Goal: Task Accomplishment & Management: Manage account settings

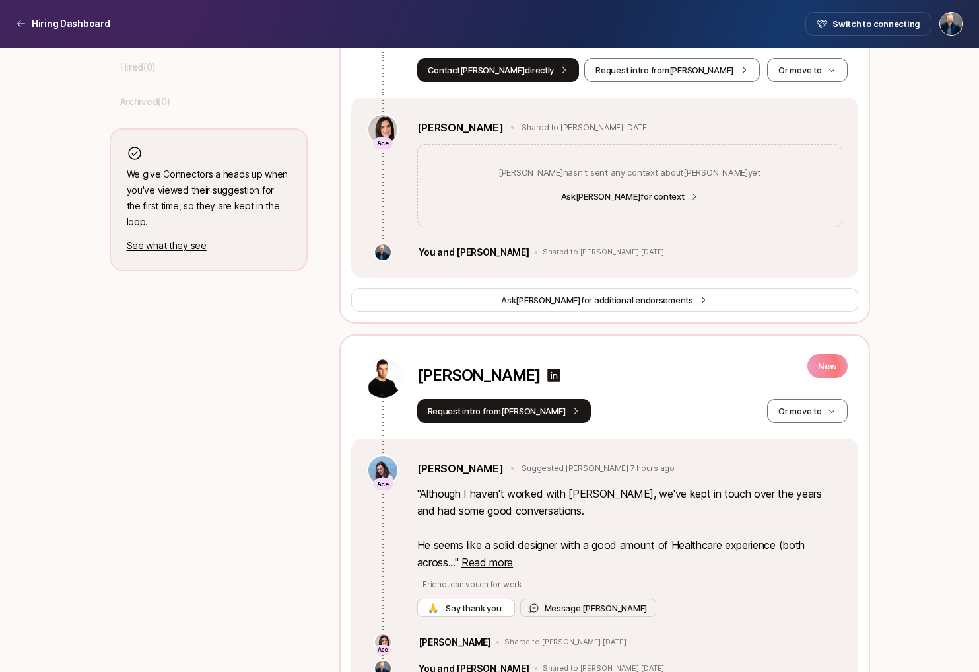
scroll to position [629, 0]
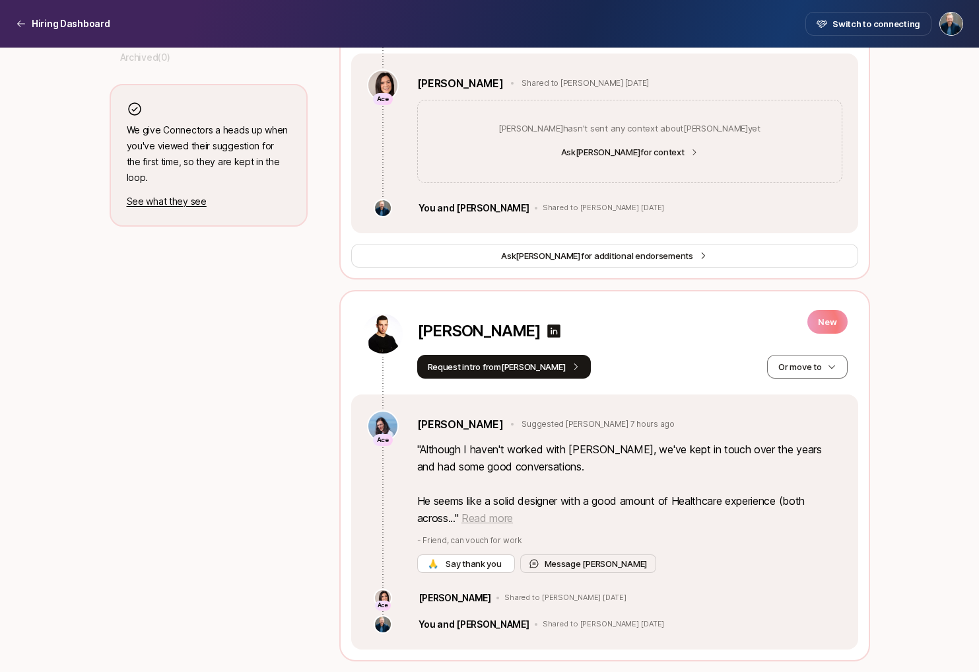
click at [484, 520] on span "Read more" at bounding box center [488, 517] width 52 height 13
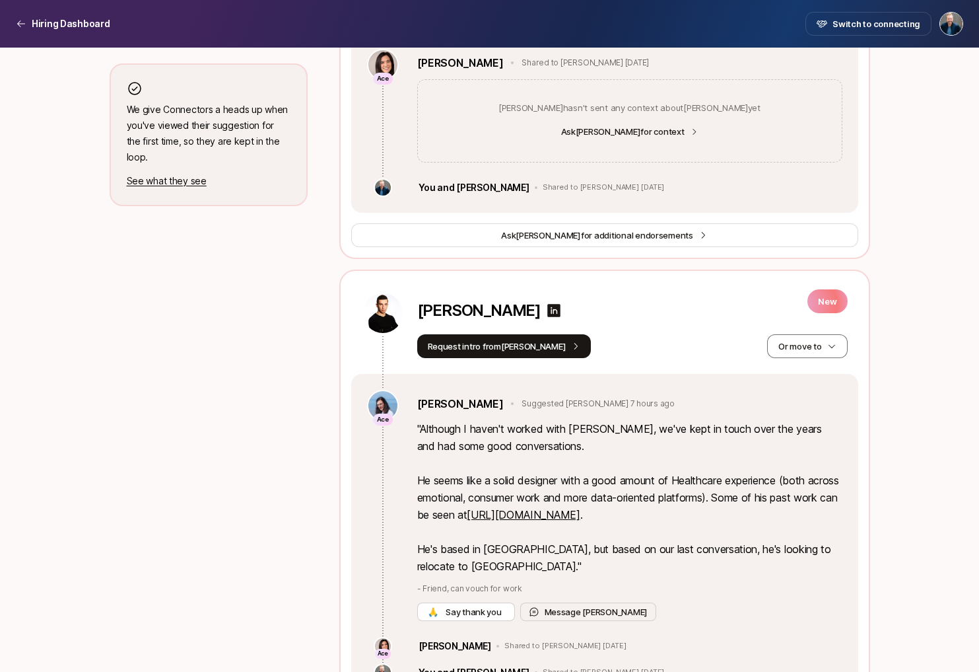
scroll to position [671, 0]
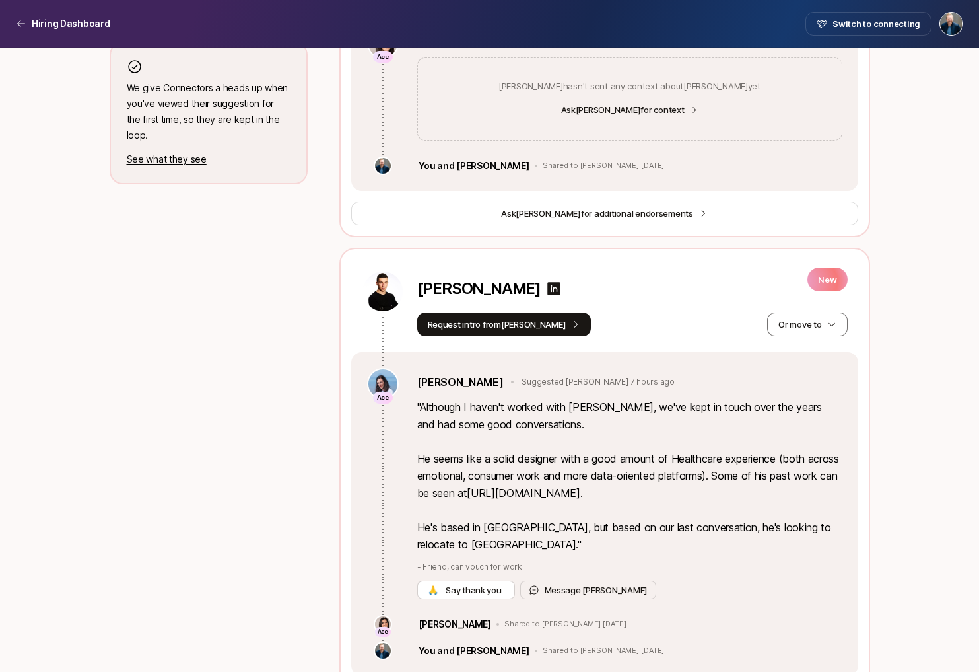
click at [580, 491] on link "[URL][DOMAIN_NAME]" at bounding box center [523, 492] width 113 height 13
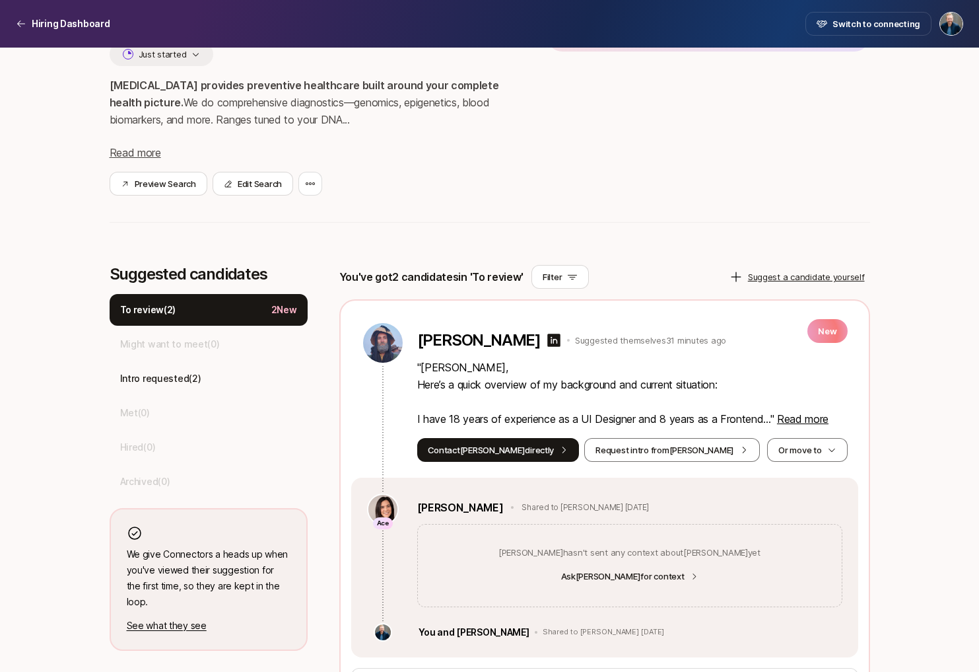
scroll to position [333, 0]
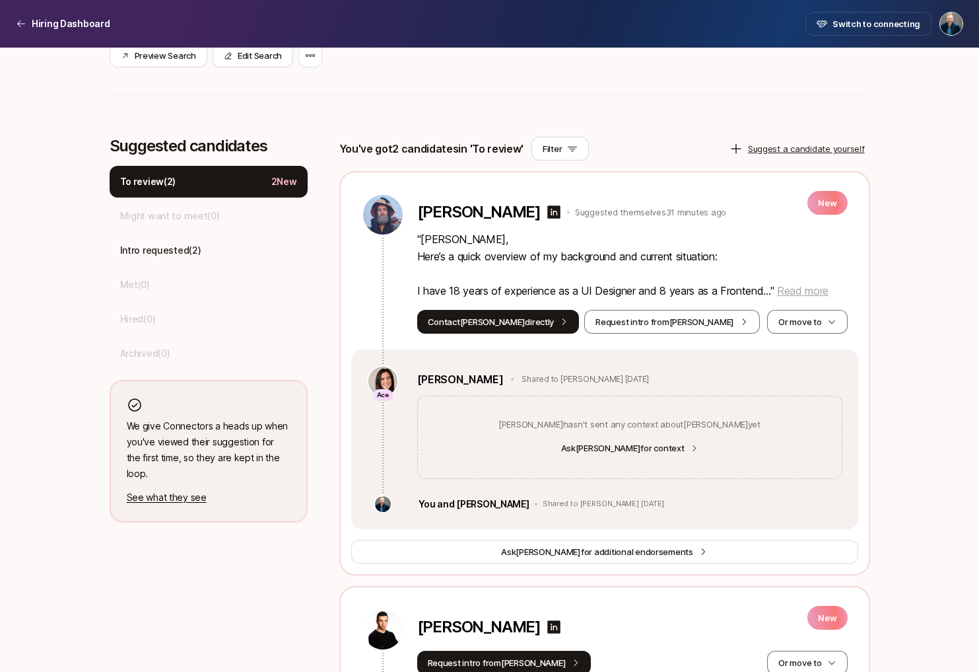
click at [804, 289] on span "Read more" at bounding box center [803, 290] width 52 height 13
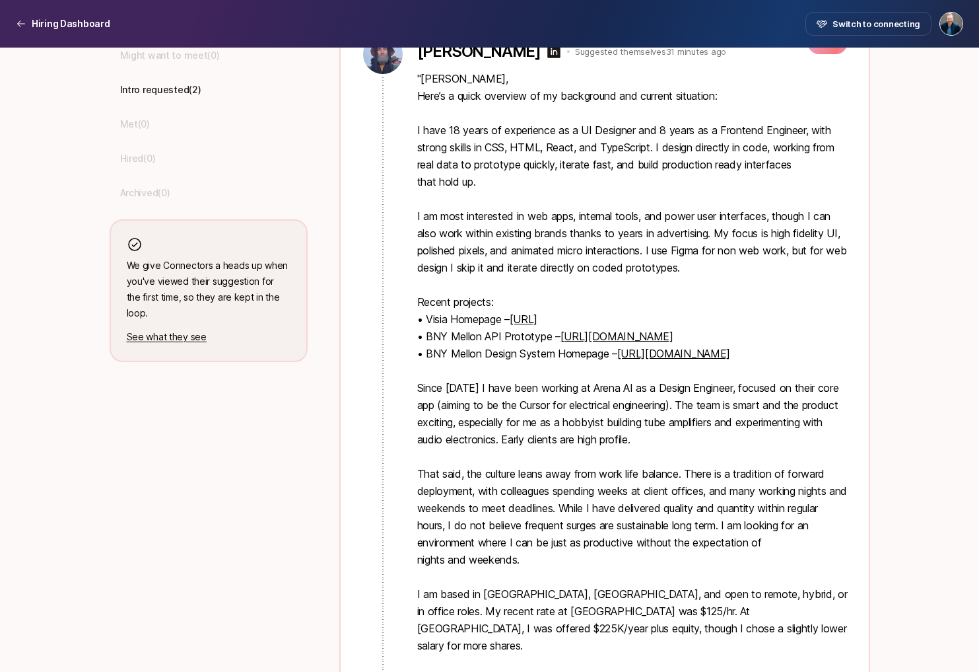
scroll to position [505, 0]
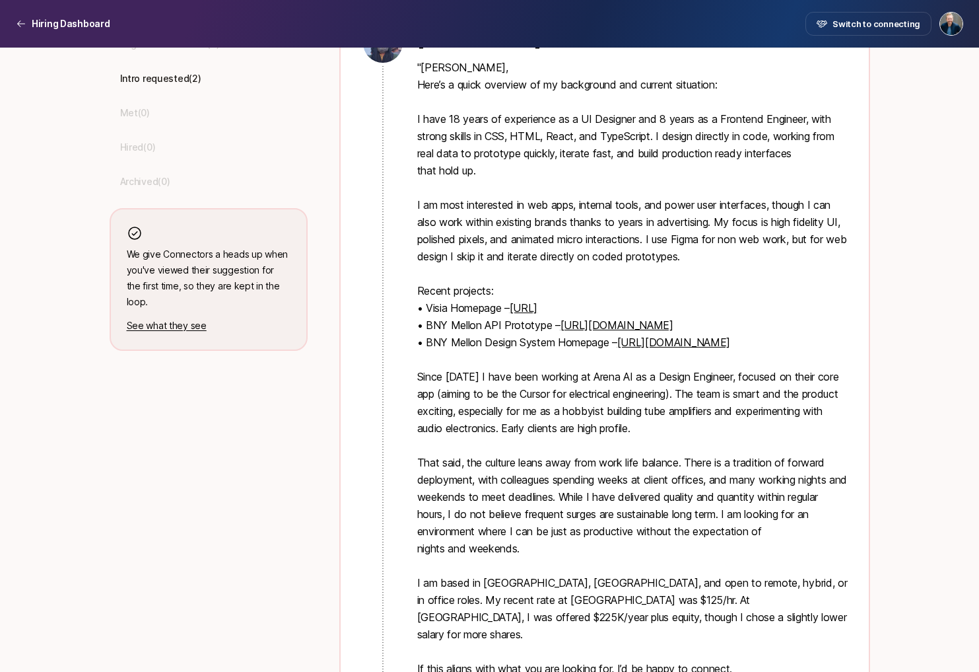
click at [538, 305] on link "[URL]" at bounding box center [524, 307] width 28 height 13
click at [590, 328] on link "[URL][DOMAIN_NAME]" at bounding box center [617, 324] width 113 height 13
click at [666, 346] on link "[URL][DOMAIN_NAME]" at bounding box center [674, 342] width 113 height 13
click at [496, 383] on p "" [PERSON_NAME], Here’s a quick overview of my background and current situation…" at bounding box center [632, 394] width 431 height 670
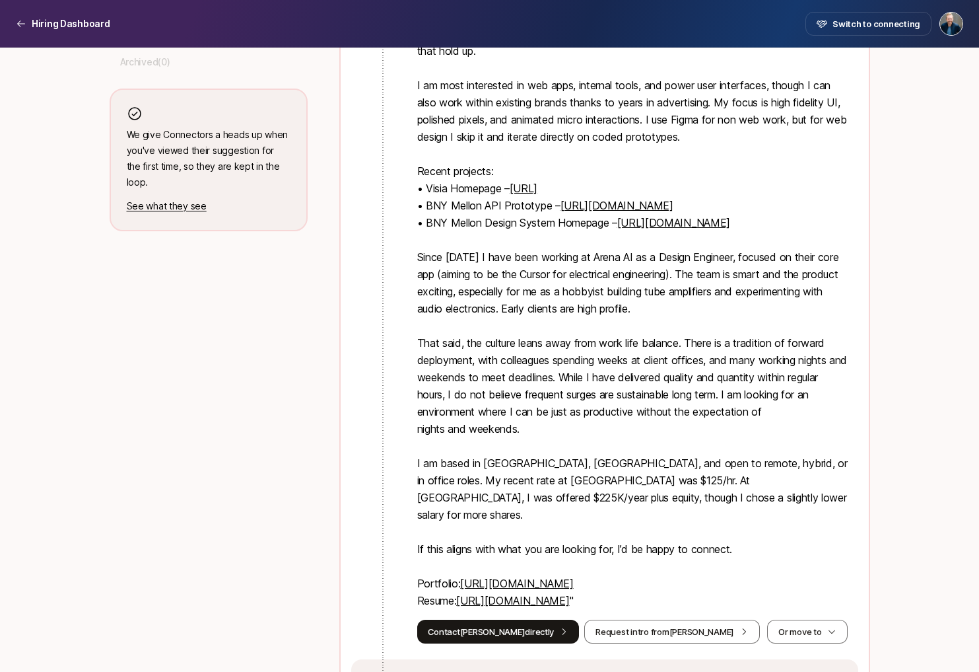
scroll to position [715, 0]
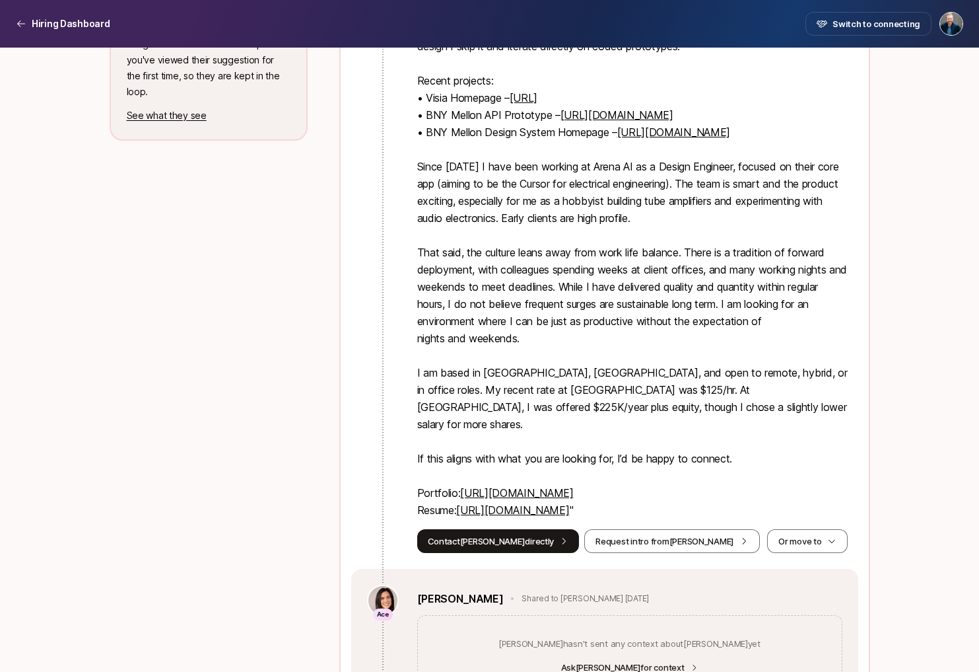
click at [503, 486] on link "[URL][DOMAIN_NAME]" at bounding box center [516, 492] width 113 height 13
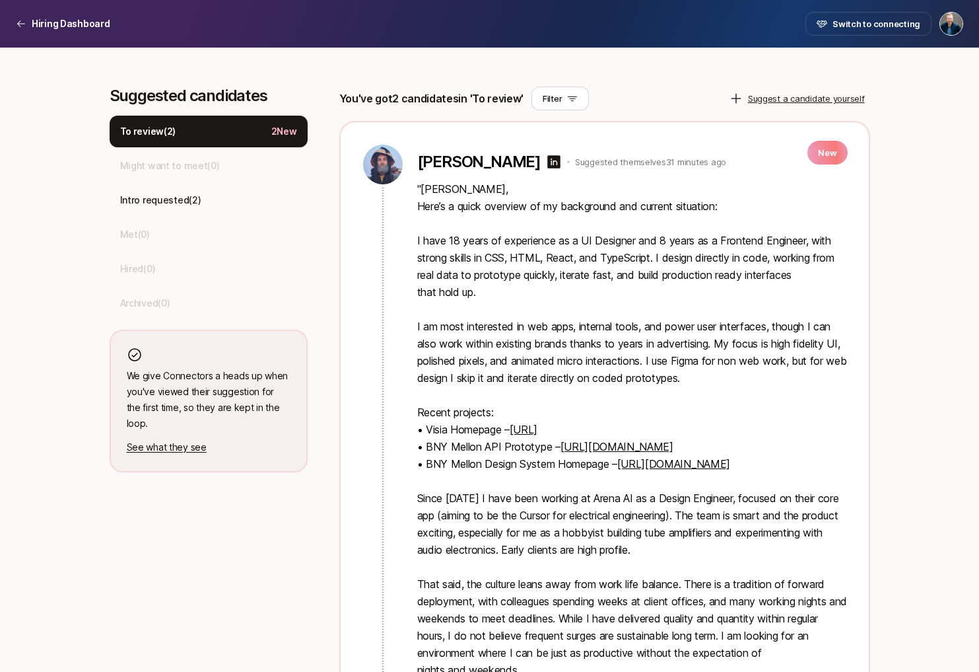
scroll to position [0, 0]
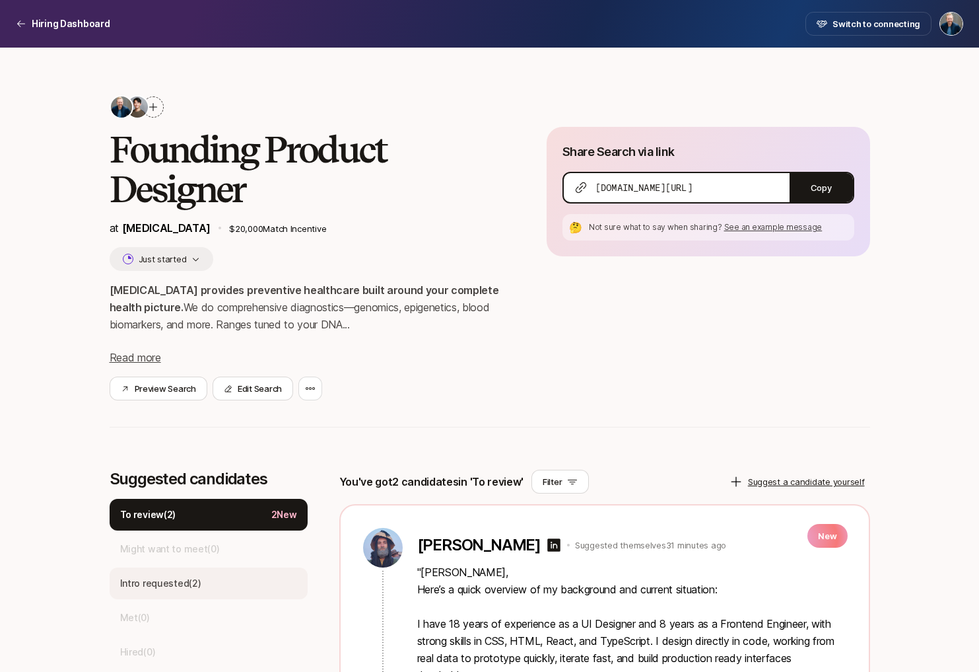
click at [227, 573] on div "Intro requested ( 2 )" at bounding box center [209, 583] width 198 height 32
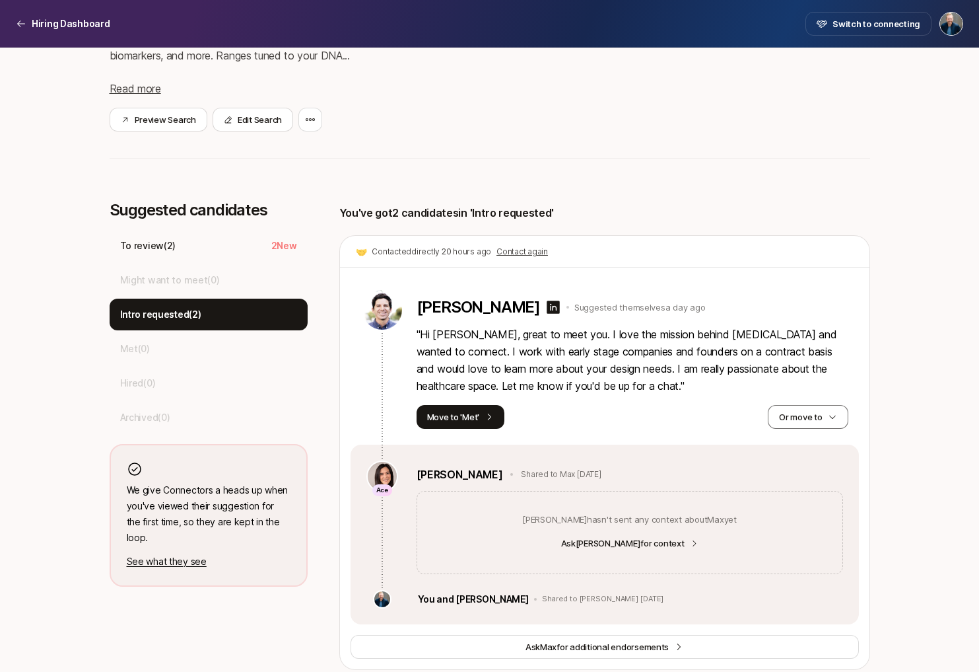
scroll to position [319, 0]
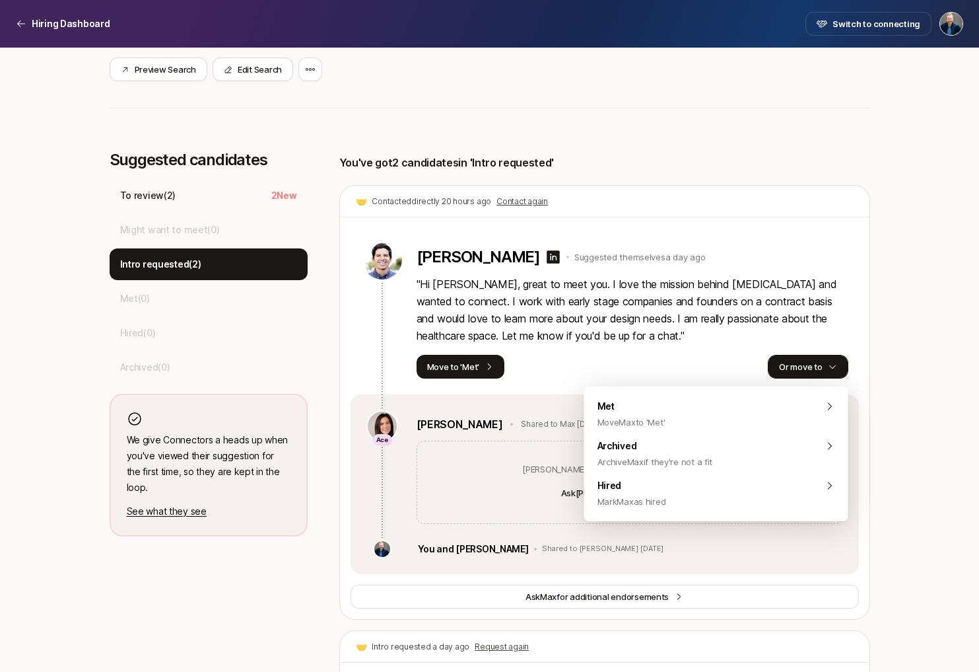
click at [822, 369] on button "Or move to" at bounding box center [808, 367] width 80 height 24
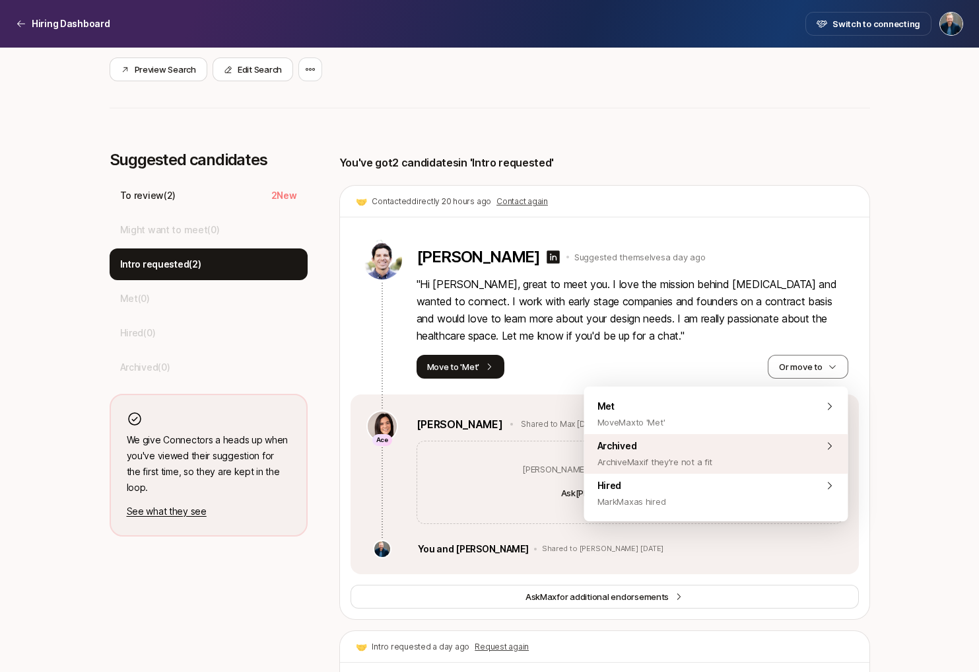
click at [755, 452] on div "Archived Archive Max if they're not a fit" at bounding box center [717, 454] width 264 height 40
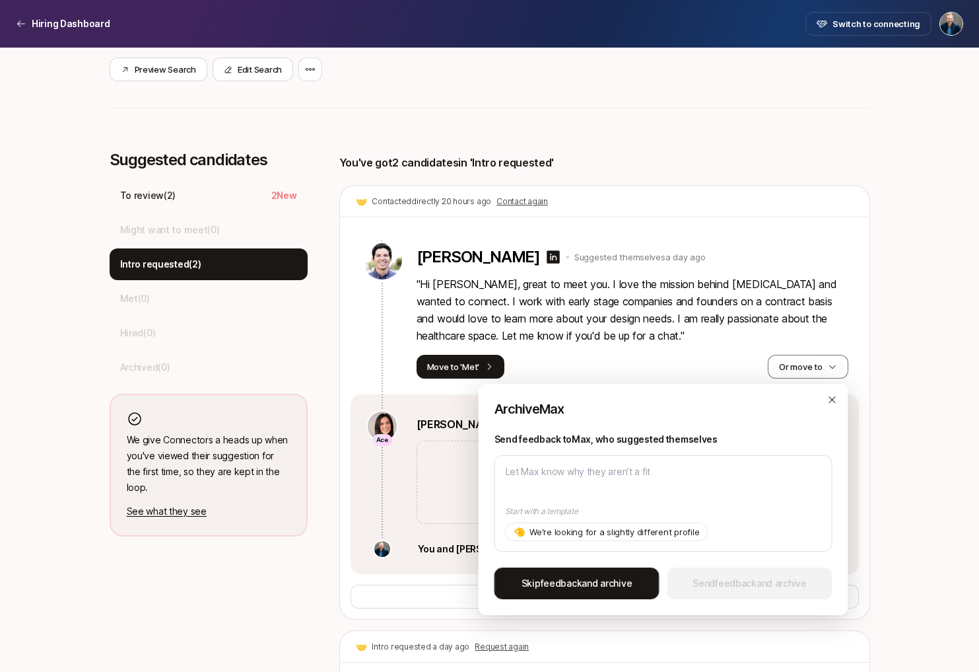
click at [618, 578] on span "Skip feedback and archive" at bounding box center [577, 583] width 111 height 16
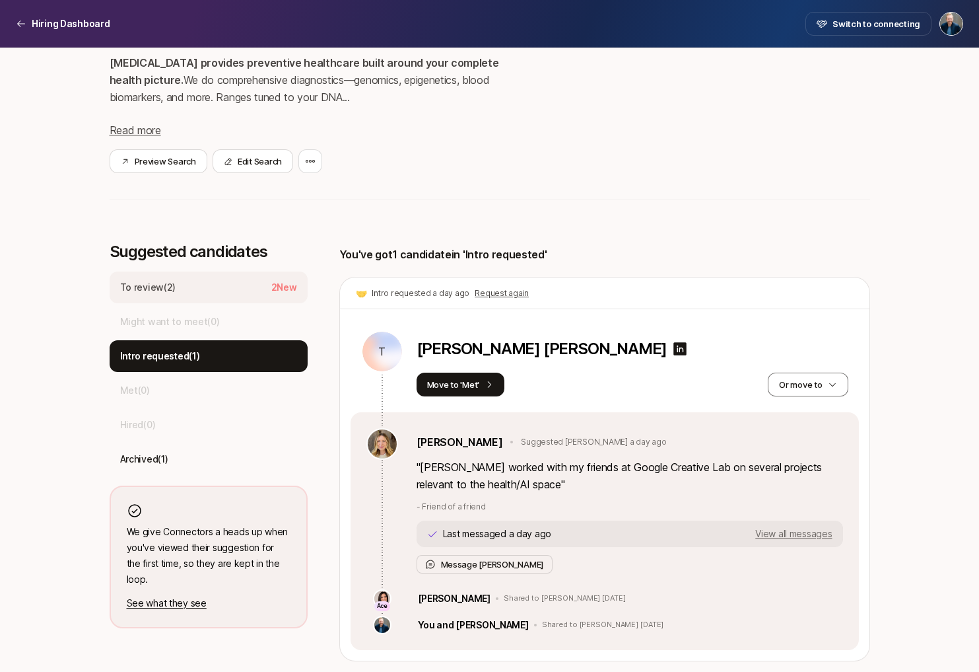
click at [207, 292] on div "To review ( 2 ) 2 New" at bounding box center [209, 287] width 198 height 32
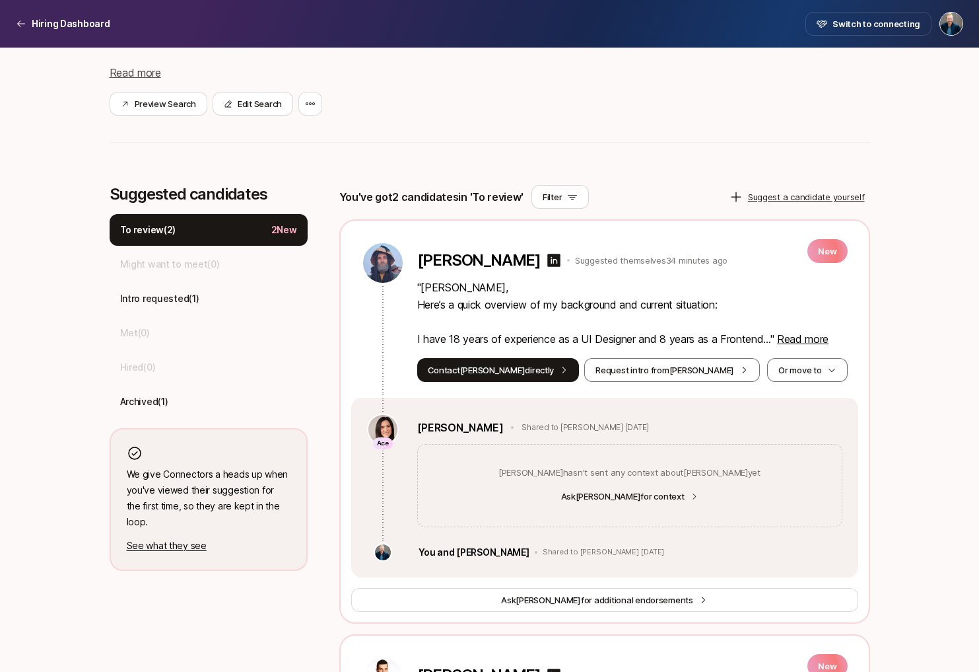
scroll to position [284, 0]
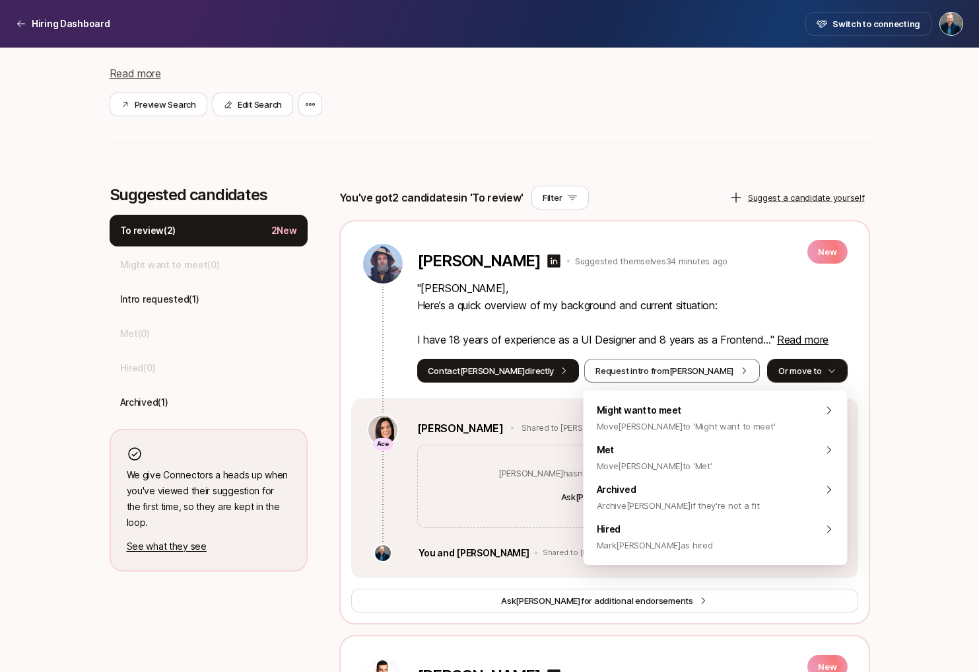
click at [820, 376] on button "Or move to" at bounding box center [807, 371] width 80 height 24
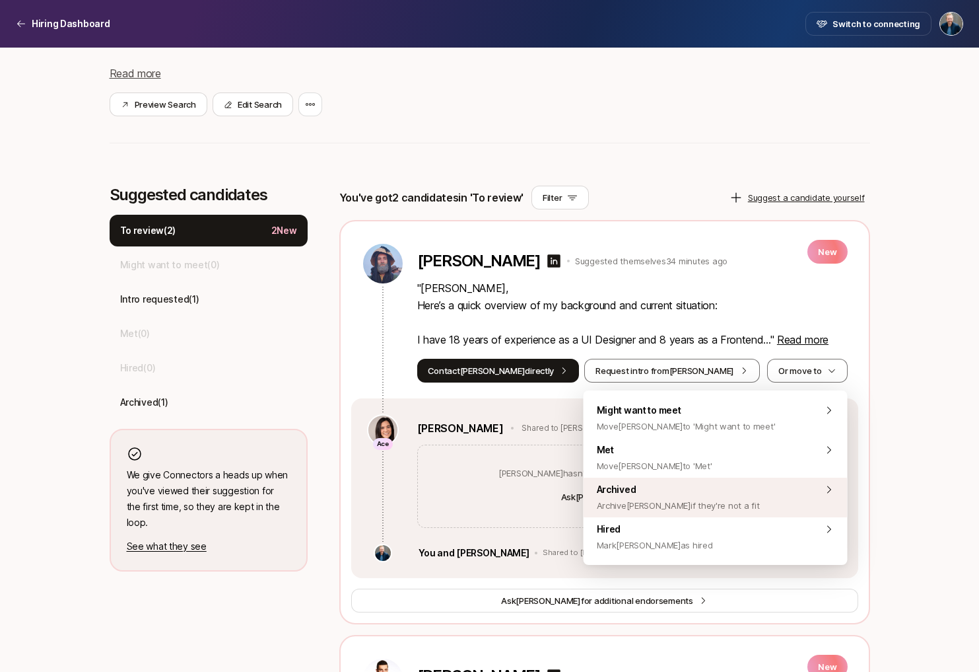
click at [734, 492] on div "Archived Archive [PERSON_NAME] if they're not a fit" at bounding box center [716, 498] width 264 height 40
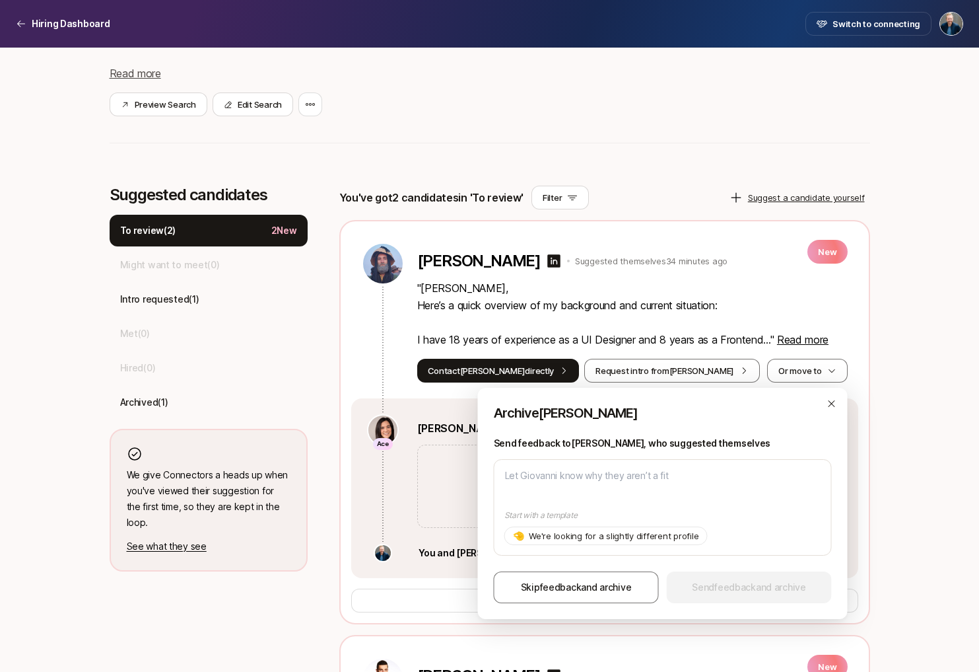
drag, startPoint x: 585, startPoint y: 587, endPoint x: 756, endPoint y: 404, distance: 250.5
click at [756, 404] on div "Archive [PERSON_NAME] feedback to [PERSON_NAME] , who suggested themselves Star…" at bounding box center [663, 503] width 370 height 231
click at [835, 407] on icon "button" at bounding box center [832, 403] width 11 height 11
type textarea "x"
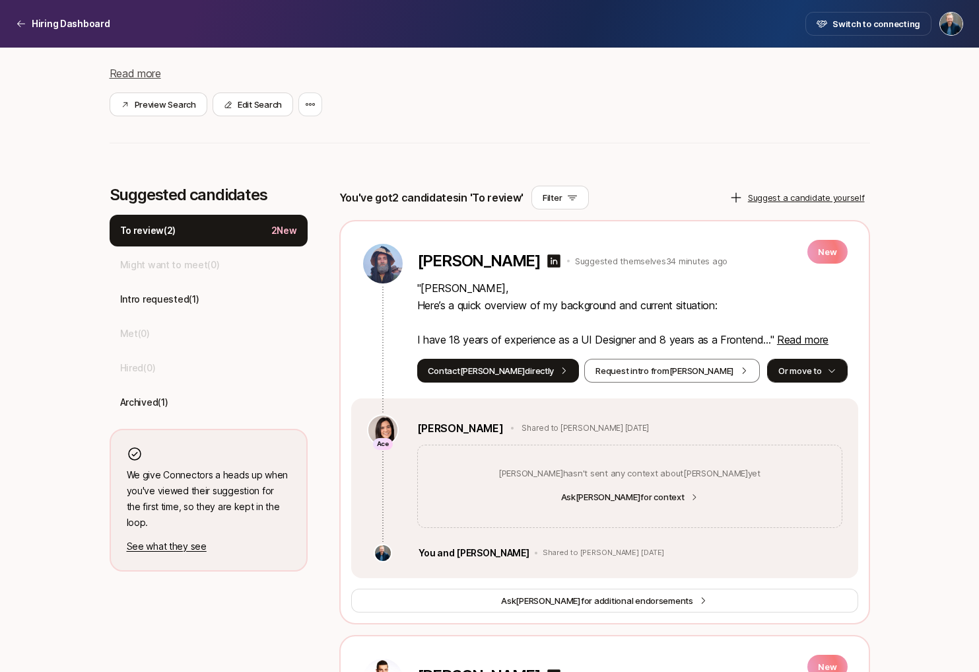
click at [804, 365] on button "Or move to" at bounding box center [807, 371] width 80 height 24
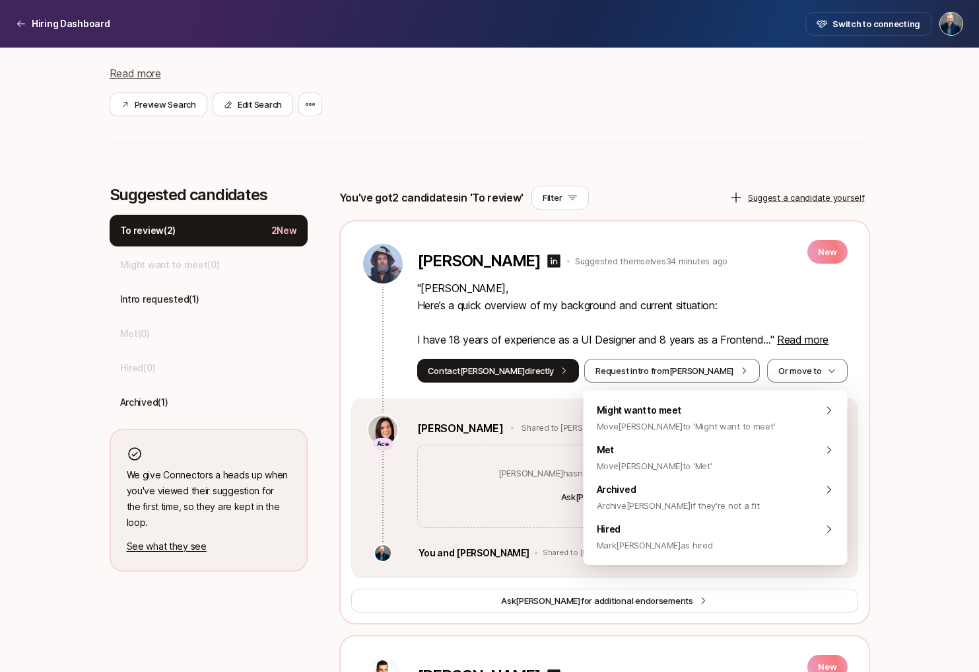
click at [926, 364] on div "Founding Product Designer at [MEDICAL_DATA] $20,000 Match Incentive Just starte…" at bounding box center [489, 390] width 979 height 1253
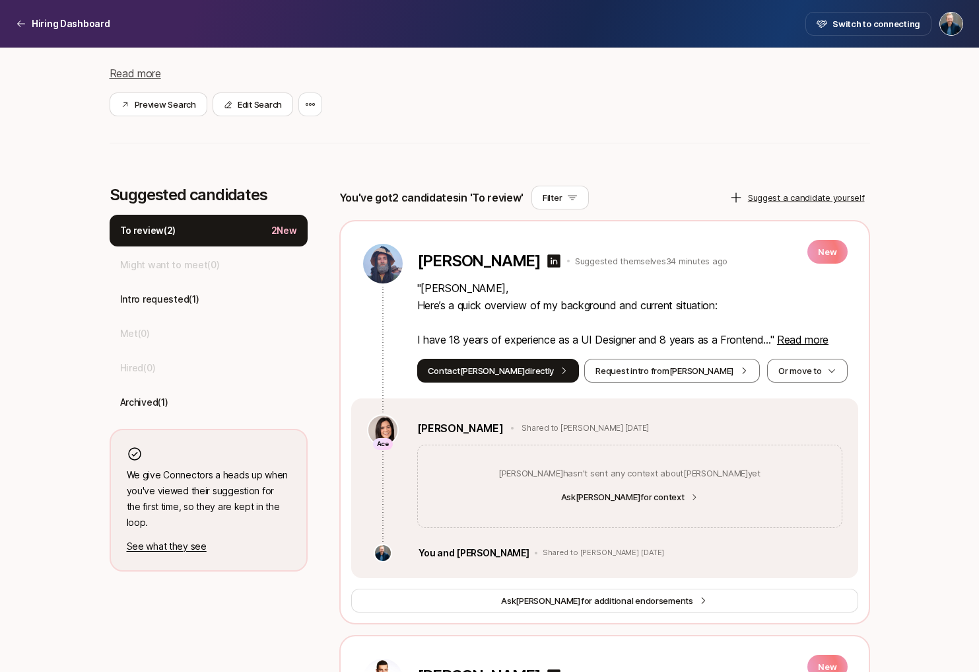
click at [385, 256] on img at bounding box center [383, 264] width 40 height 40
click at [439, 260] on p "[PERSON_NAME]" at bounding box center [479, 261] width 124 height 18
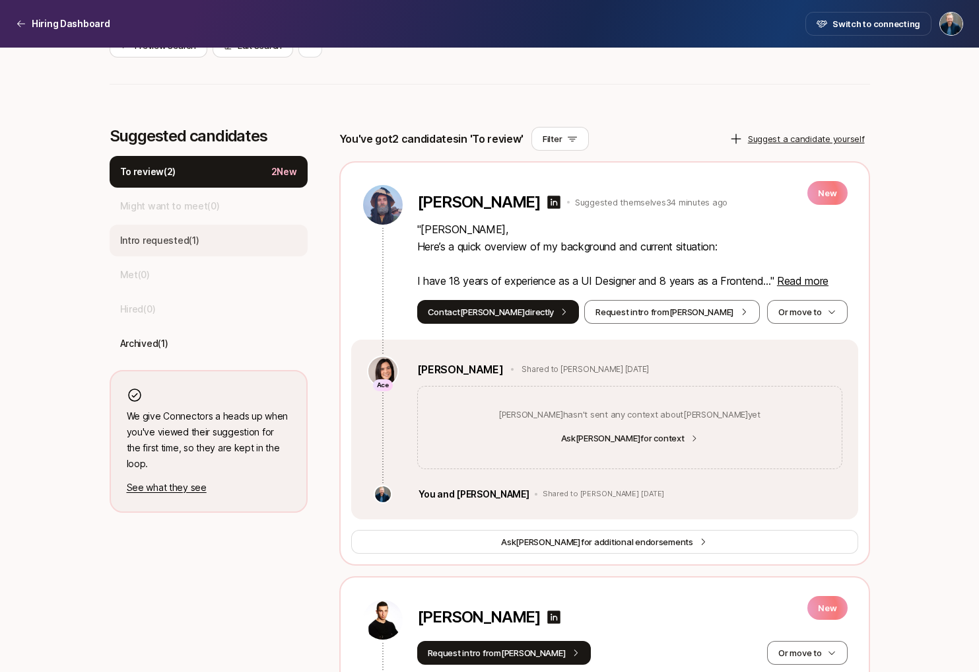
scroll to position [0, 0]
